Goal: Check status

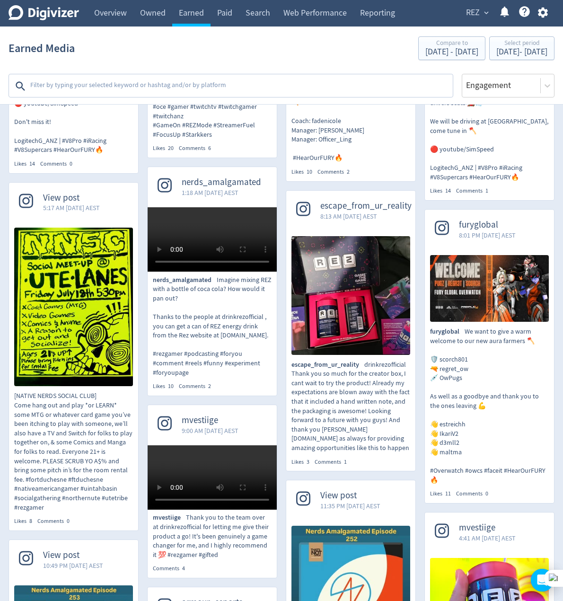
scroll to position [2074, 0]
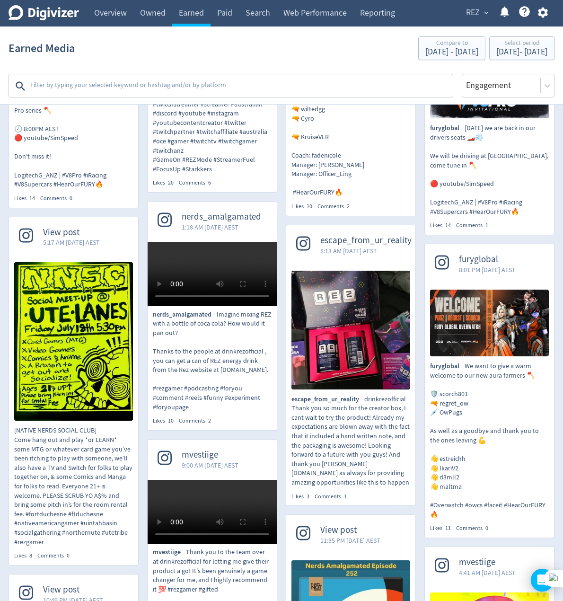
click at [420, 382] on div "starkkers 7:53 PM [DATE] AEST starkkers Morning routine with drinkrezofficial ✅…" at bounding box center [485, 291] width 139 height 4088
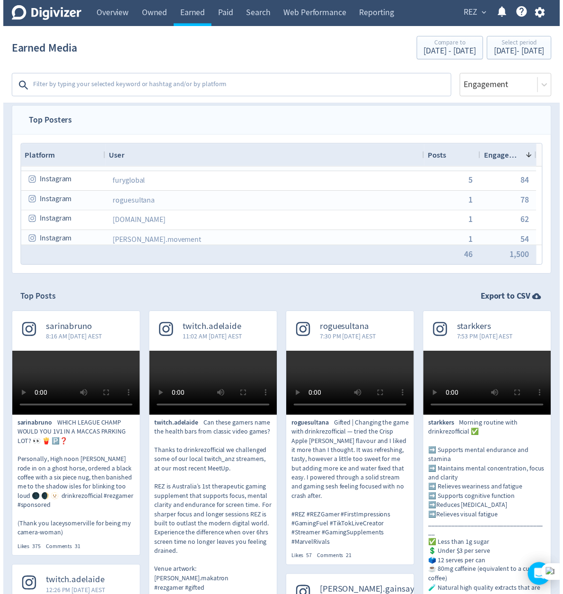
scroll to position [0, 0]
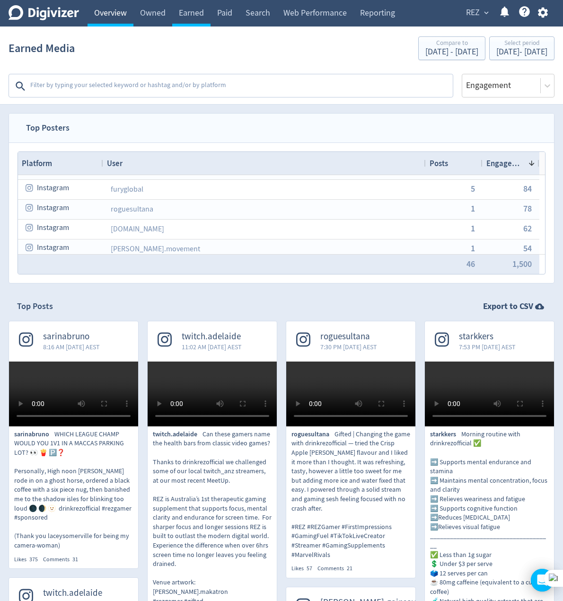
drag, startPoint x: 108, startPoint y: 15, endPoint x: 113, endPoint y: 13, distance: 4.9
click at [108, 15] on link "Overview" at bounding box center [111, 13] width 46 height 27
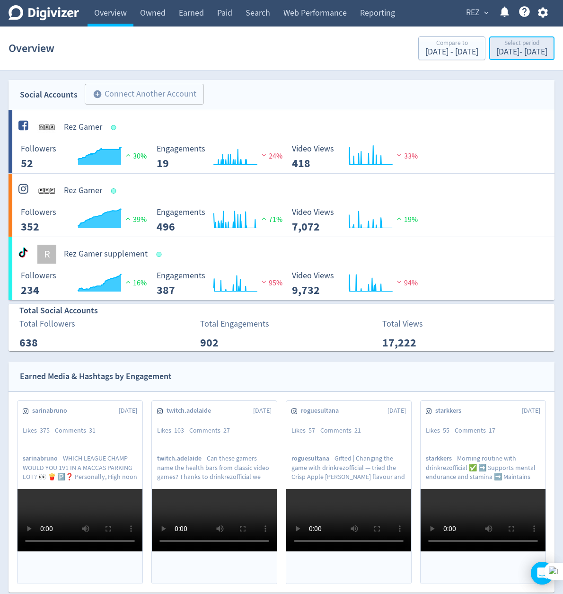
click at [496, 47] on div "Select period" at bounding box center [521, 44] width 51 height 8
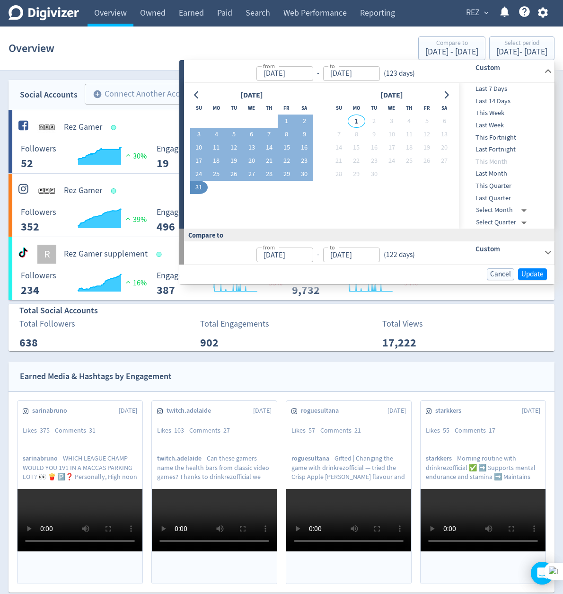
click at [262, 52] on div "Overview Compare to [DATE] - [DATE] Select period [DATE] - [DATE]" at bounding box center [282, 48] width 546 height 30
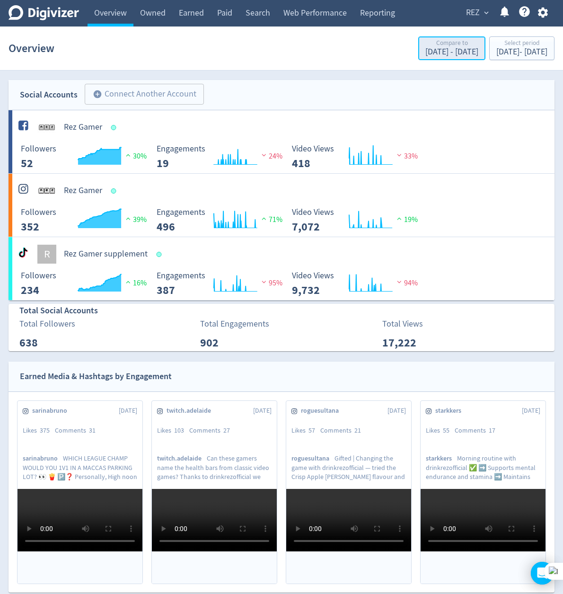
click at [425, 52] on div "[DATE] - [DATE]" at bounding box center [451, 52] width 53 height 9
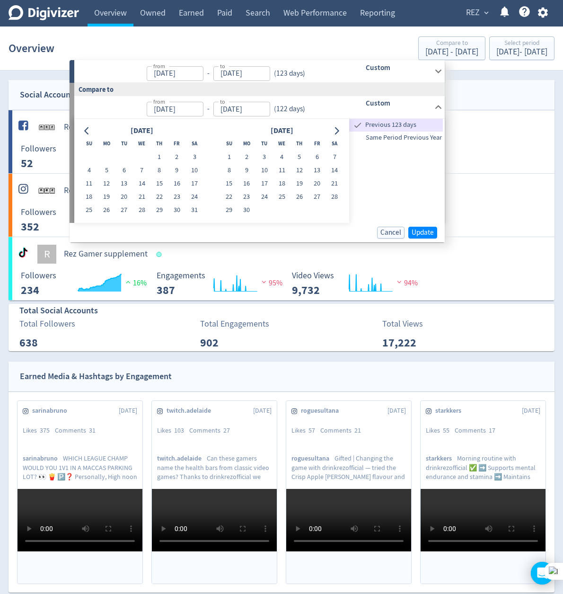
click at [413, 71] on h6 "Custom" at bounding box center [398, 67] width 65 height 11
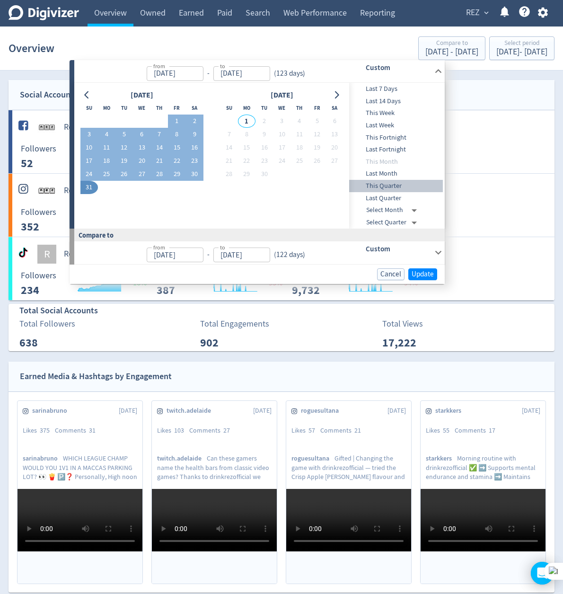
click at [408, 189] on span "This Quarter" at bounding box center [396, 186] width 94 height 10
type input "[DATE]"
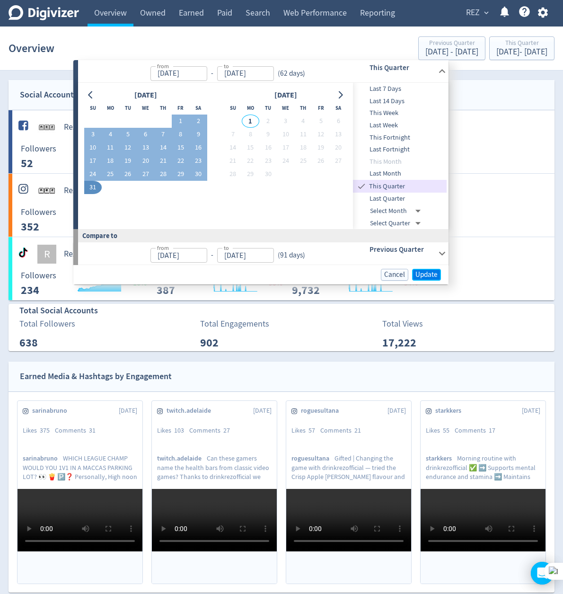
click at [429, 276] on span "Update" at bounding box center [427, 274] width 22 height 7
